Goal: Information Seeking & Learning: Check status

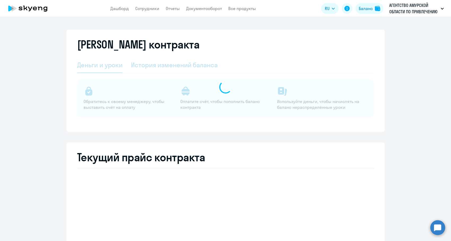
select select "english_adult_not_native_speaker"
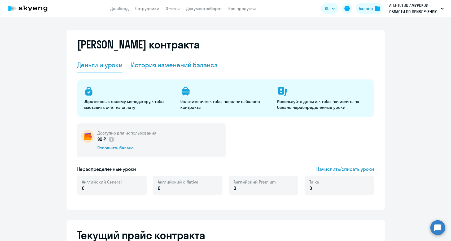
click at [183, 67] on div "История изменений баланса" at bounding box center [174, 65] width 87 height 8
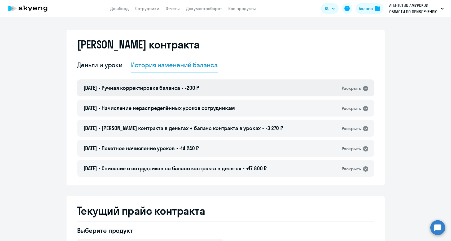
click at [178, 96] on div "23.06.2023 • Ручная корректировка баланса • -200 ₽ Раскрыть" at bounding box center [225, 88] width 297 height 17
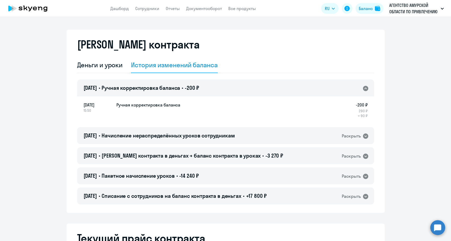
click at [178, 93] on div "23.06.2023 • Ручная корректировка баланса • -200 ₽ Раскрыть" at bounding box center [225, 88] width 297 height 17
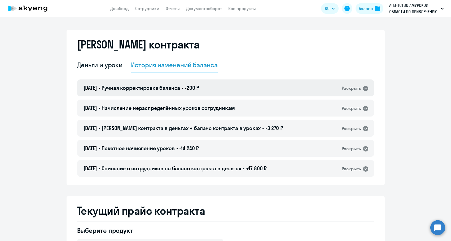
click at [181, 83] on div "23.06.2023 • Ручная корректировка баланса • -200 ₽ Раскрыть" at bounding box center [225, 88] width 297 height 17
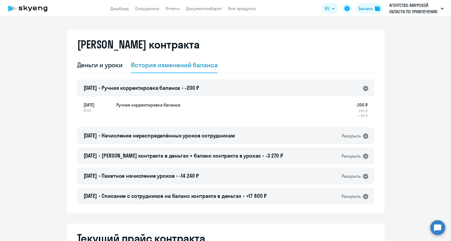
click at [181, 83] on div "23.06.2023 • Ручная корректировка баланса • -200 ₽ Раскрыть" at bounding box center [225, 88] width 297 height 17
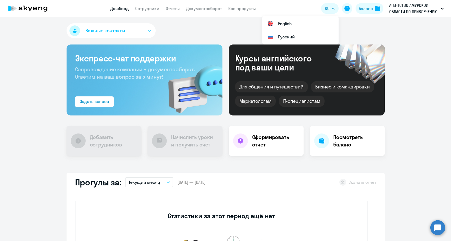
click at [393, 5] on p "АГЕНТСТВО АМУРСКОЙ ОБЛАСТИ ПО ПРИВЛЕЧЕНИЮ ИНВЕСТИЦИЙ, АНО, предоплата 2025" at bounding box center [413, 8] width 49 height 13
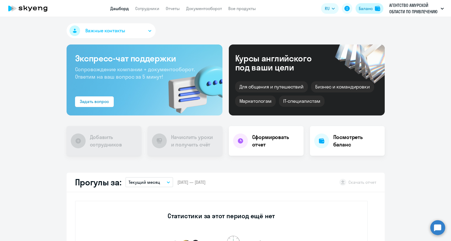
click at [367, 7] on div "Баланс" at bounding box center [366, 8] width 14 height 6
